Goal: Book appointment/travel/reservation

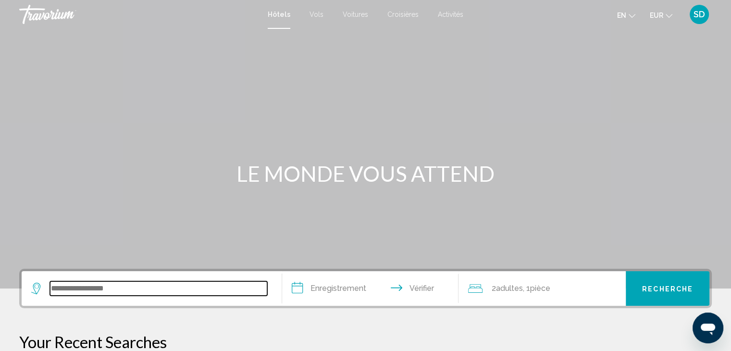
click at [115, 287] on input "Widget de recherche" at bounding box center [158, 288] width 217 height 14
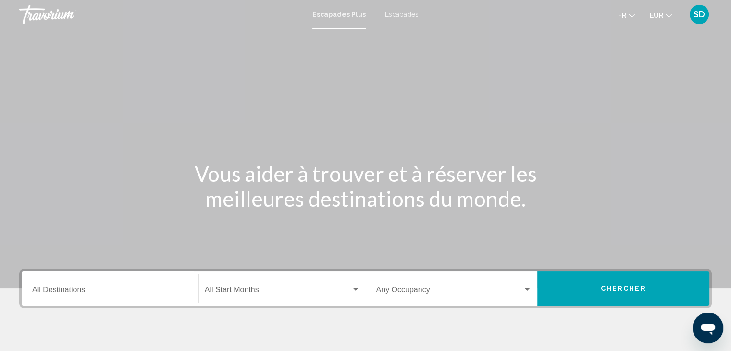
click at [401, 12] on font "Escapades" at bounding box center [402, 15] width 34 height 8
click at [104, 291] on input "Destination All Destinations" at bounding box center [110, 291] width 156 height 9
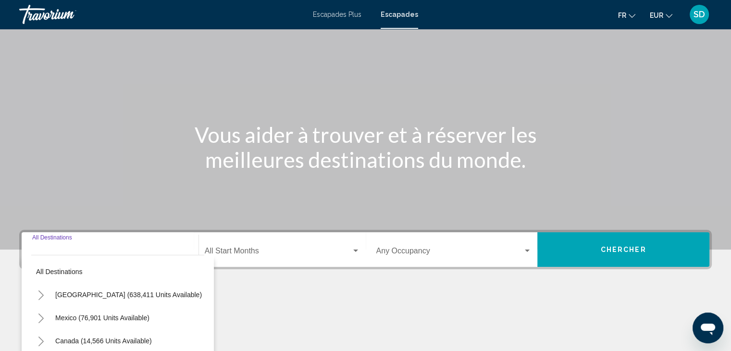
scroll to position [171, 0]
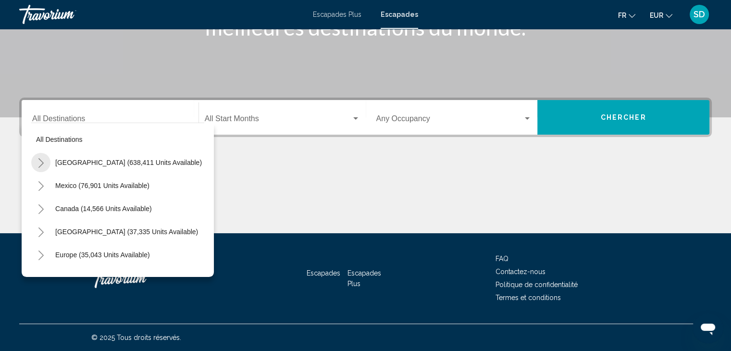
click at [43, 159] on icon "Toggle United States (638,411 units available)" at bounding box center [40, 163] width 7 height 10
click at [39, 163] on icon "Toggle United States (638,411 units available)" at bounding box center [40, 163] width 7 height 4
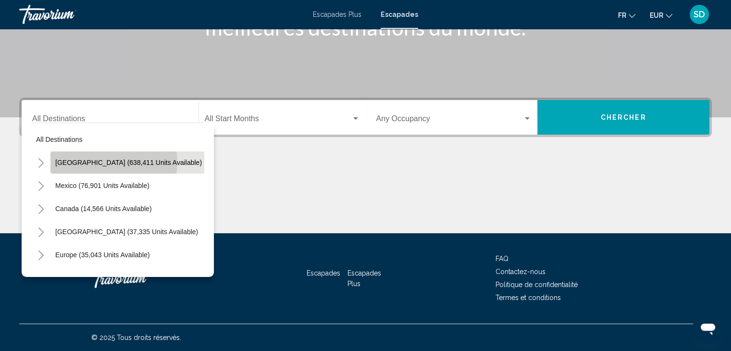
click at [90, 161] on span "United States (638,411 units available)" at bounding box center [128, 163] width 147 height 8
type input "**********"
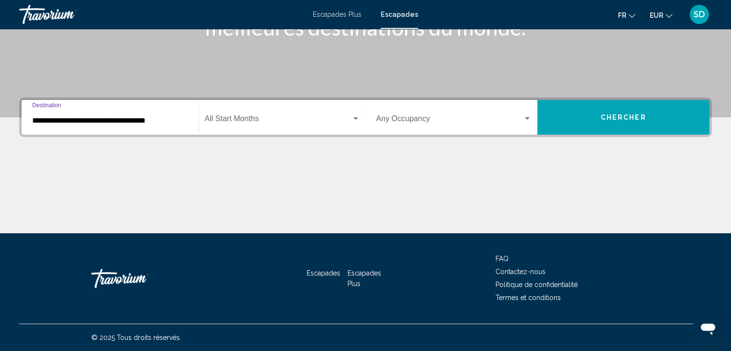
click at [246, 120] on span "Search widget" at bounding box center [278, 120] width 147 height 9
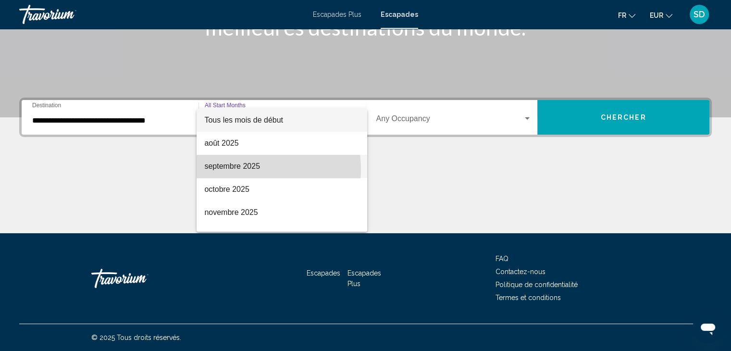
click at [246, 169] on font "septembre 2025" at bounding box center [232, 166] width 56 height 8
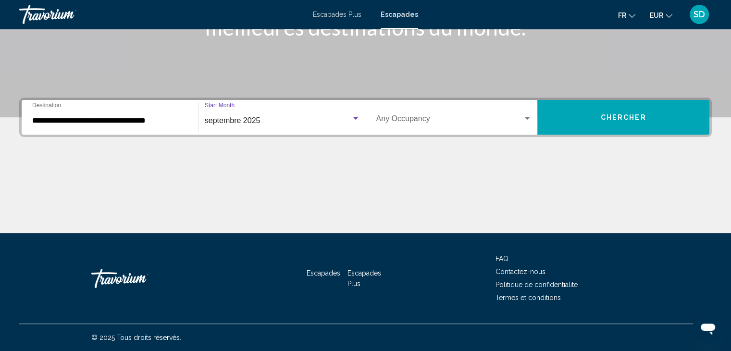
click at [449, 115] on div "Occupancy Any Occupancy" at bounding box center [454, 117] width 156 height 30
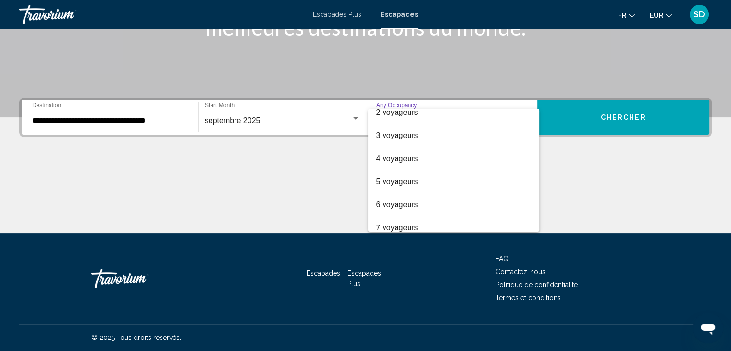
scroll to position [0, 0]
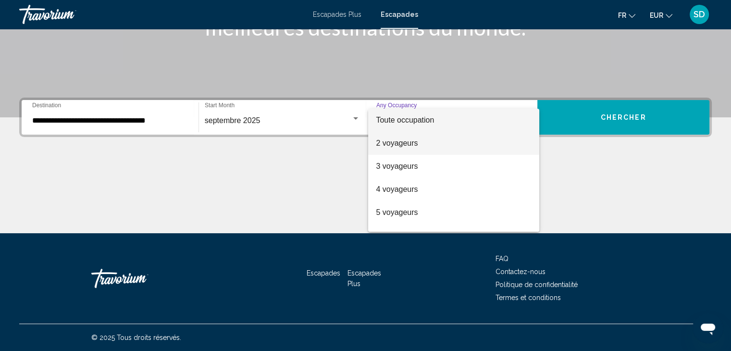
click at [379, 142] on font "2 voyageurs" at bounding box center [397, 143] width 42 height 8
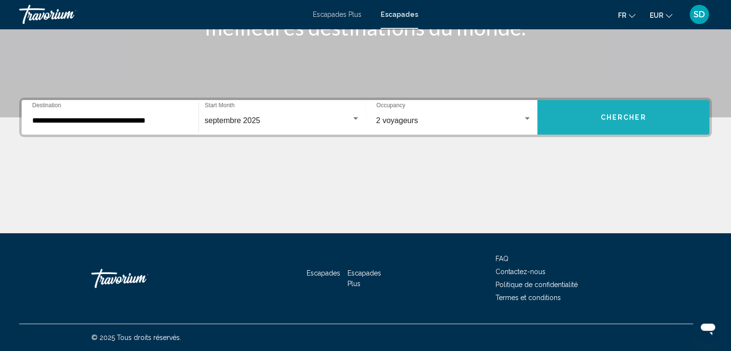
click at [601, 127] on button "Chercher" at bounding box center [623, 117] width 172 height 35
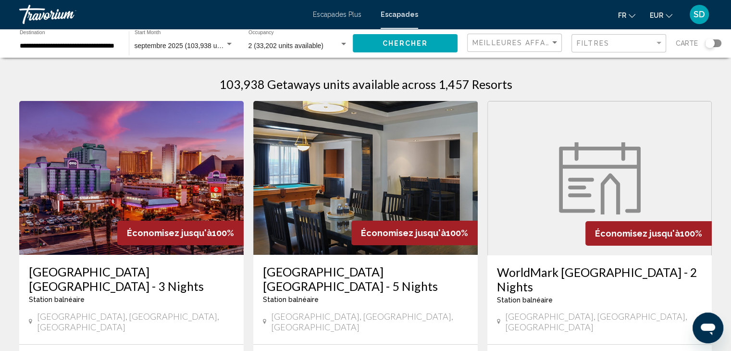
click at [561, 39] on mat-form-field "Meilleures affaires" at bounding box center [514, 43] width 95 height 19
click at [606, 43] on span "Filtres" at bounding box center [593, 43] width 33 height 8
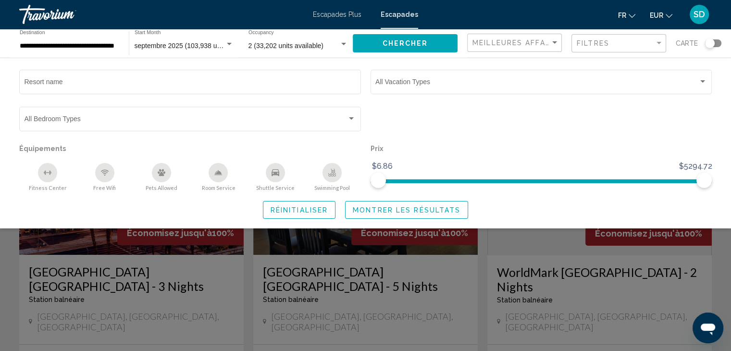
click at [520, 238] on div "Search widget" at bounding box center [365, 247] width 731 height 207
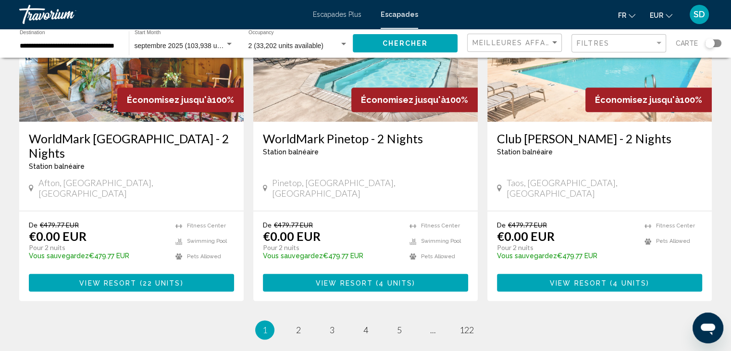
scroll to position [1220, 0]
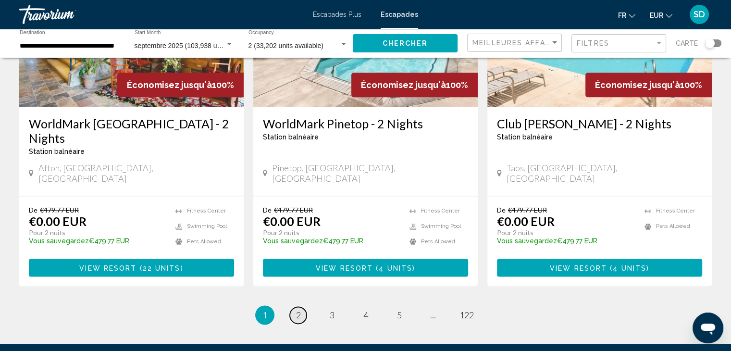
click at [296, 309] on span "2" at bounding box center [298, 314] width 5 height 11
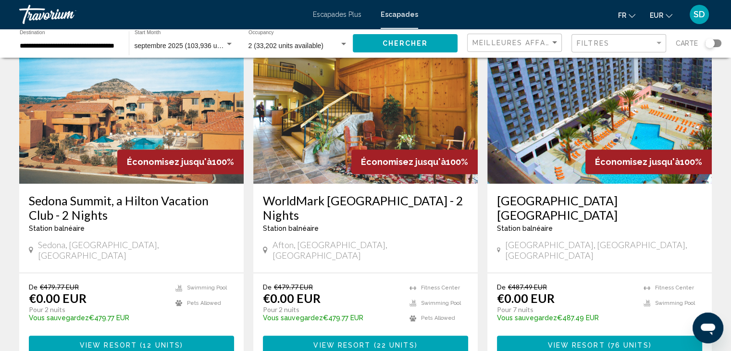
scroll to position [775, 0]
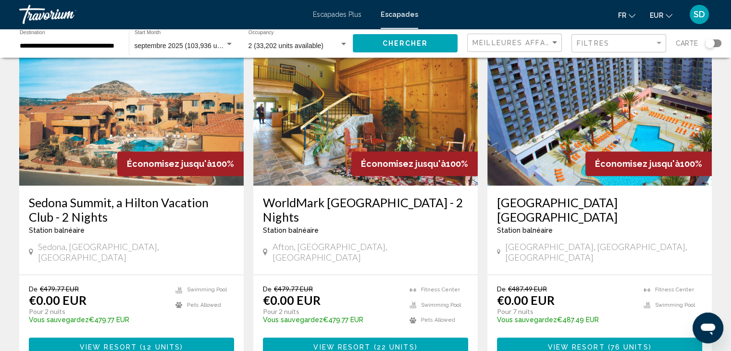
click at [556, 126] on img "Contenu principal" at bounding box center [599, 109] width 224 height 154
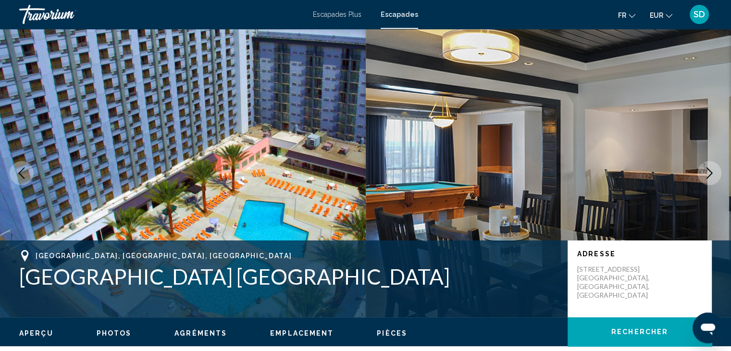
click at [707, 173] on icon "Next image" at bounding box center [709, 173] width 12 height 12
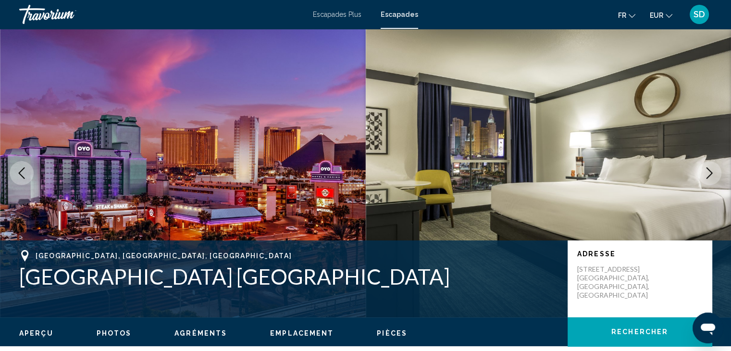
click at [708, 174] on icon "Next image" at bounding box center [709, 173] width 12 height 12
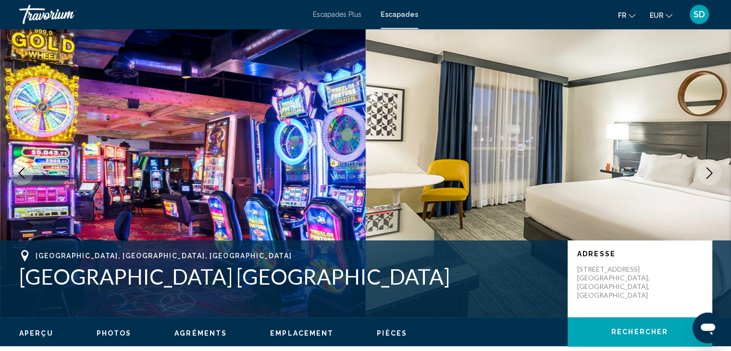
click at [708, 174] on icon "Next image" at bounding box center [709, 173] width 12 height 12
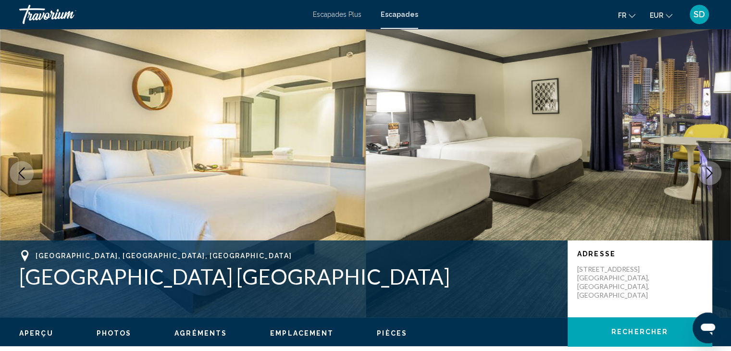
click at [709, 175] on icon "Next image" at bounding box center [709, 173] width 6 height 12
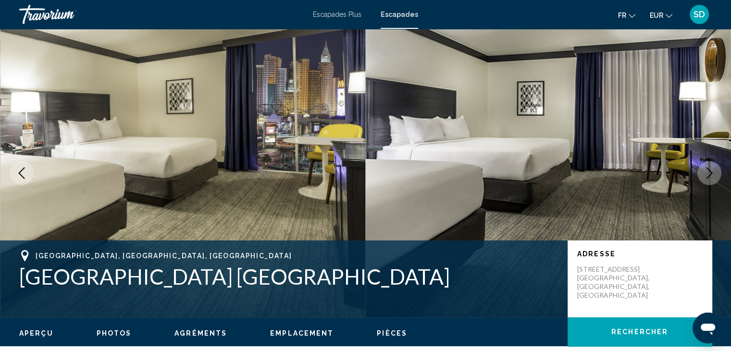
click at [709, 175] on icon "Next image" at bounding box center [709, 173] width 6 height 12
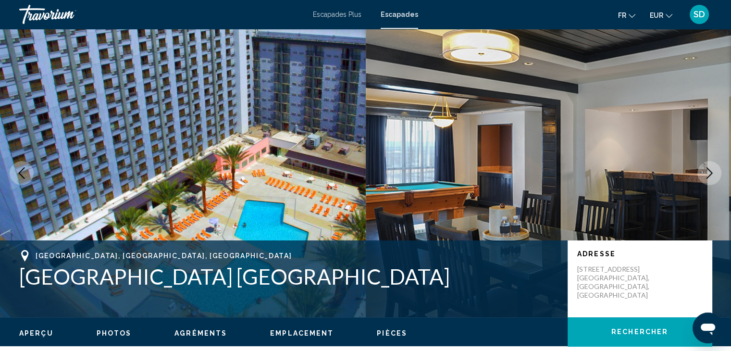
click at [709, 175] on icon "Next image" at bounding box center [709, 173] width 6 height 12
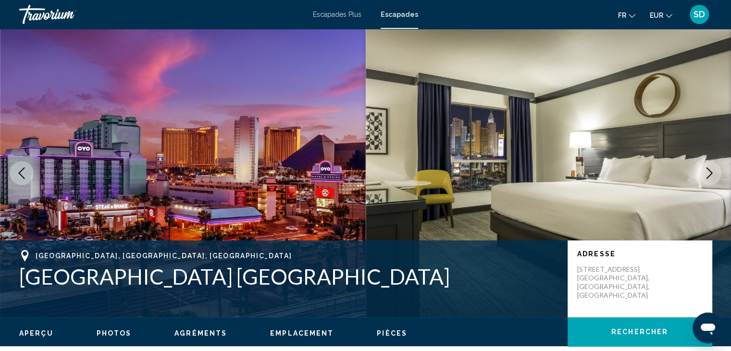
click at [709, 175] on icon "Next image" at bounding box center [709, 173] width 6 height 12
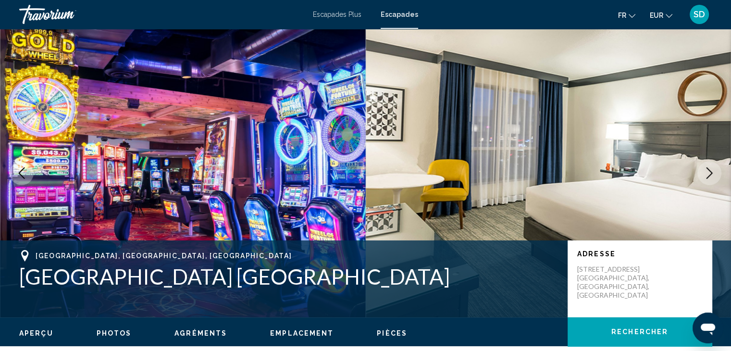
click at [709, 175] on icon "Next image" at bounding box center [709, 173] width 6 height 12
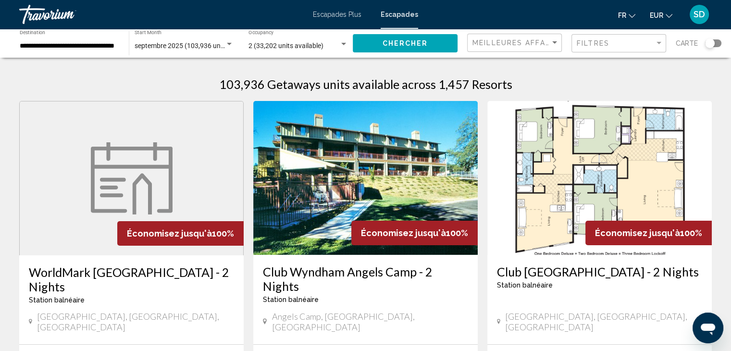
click at [365, 175] on img "Contenu principal" at bounding box center [365, 178] width 224 height 154
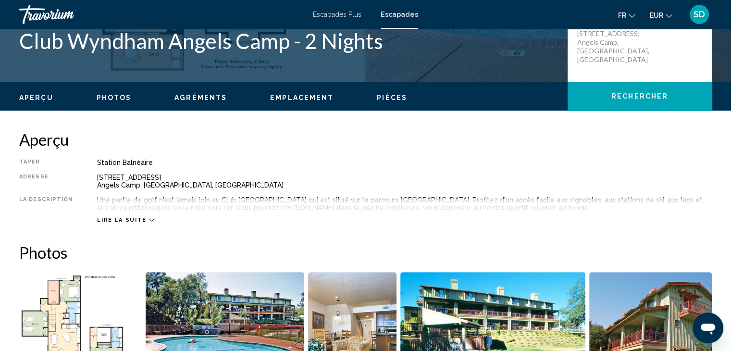
scroll to position [245, 0]
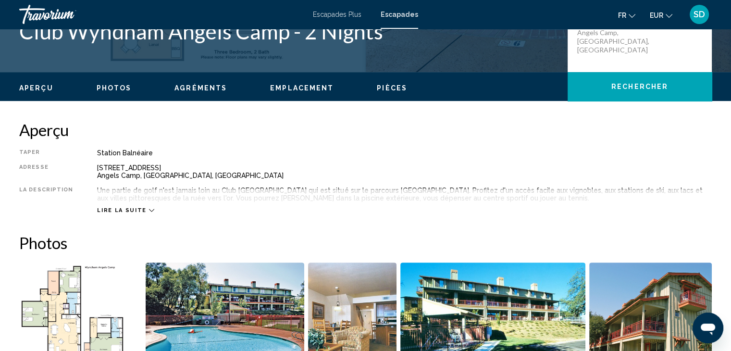
click at [125, 93] on div "Aperçu Photos Agréments Emplacement Pièces Rechercher" at bounding box center [365, 87] width 731 height 30
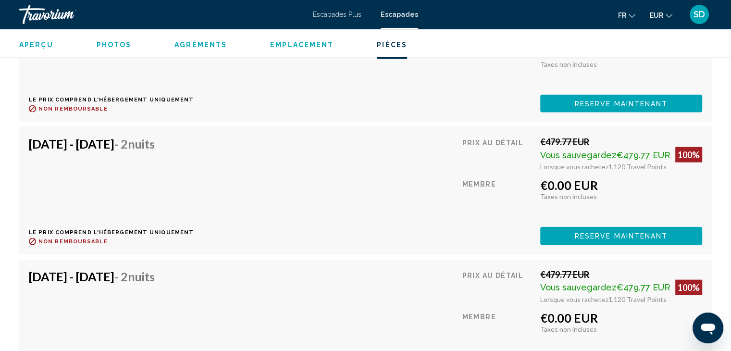
scroll to position [2132, 0]
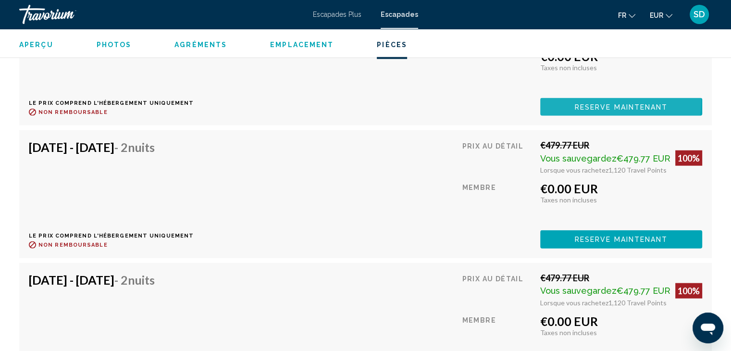
click at [600, 99] on button "Reserve maintenant" at bounding box center [621, 107] width 162 height 18
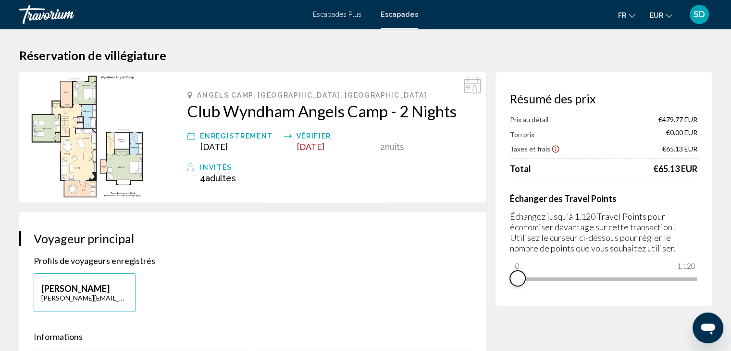
drag, startPoint x: 689, startPoint y: 294, endPoint x: 513, endPoint y: 291, distance: 175.9
click at [513, 291] on div "Résumé des prix Prix au détail €479.77 EUR Ton prix €0.00 EUR Taxes et frais €6…" at bounding box center [603, 189] width 216 height 234
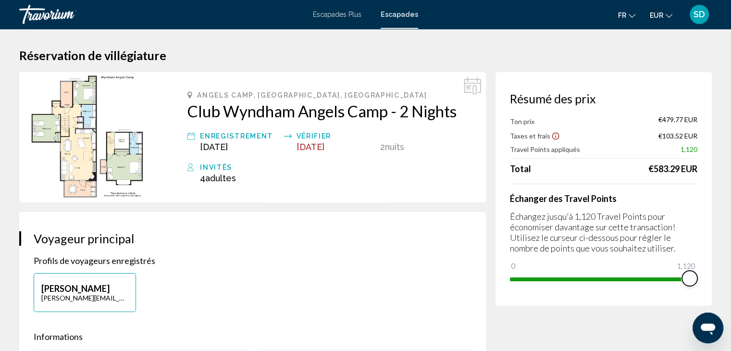
drag, startPoint x: 523, startPoint y: 265, endPoint x: 715, endPoint y: 270, distance: 191.8
